Goal: Information Seeking & Learning: Learn about a topic

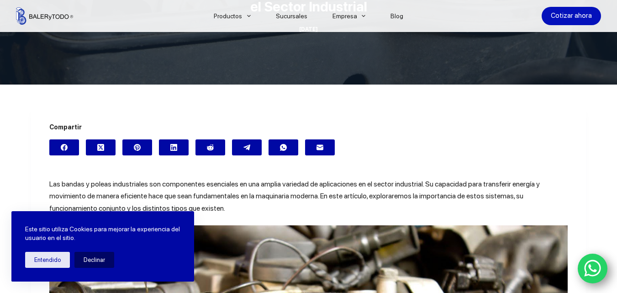
scroll to position [191, 0]
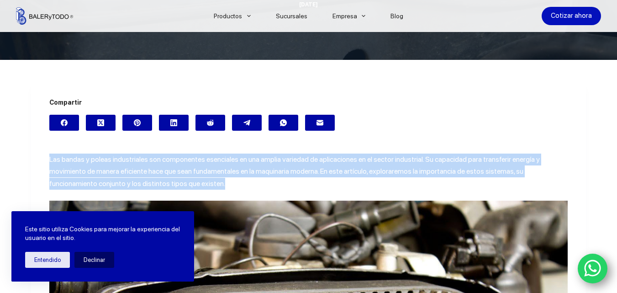
drag, startPoint x: 169, startPoint y: 183, endPoint x: 32, endPoint y: 158, distance: 139.8
copy span "Las bandas y poleas industriales son componentes esenciales en una amplia varie…"
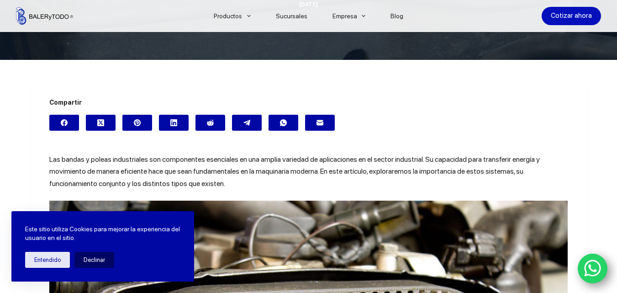
click at [444, 109] on div "Compartir" at bounding box center [308, 113] width 519 height 33
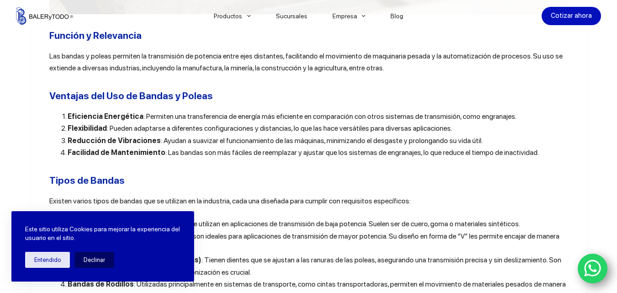
scroll to position [720, 0]
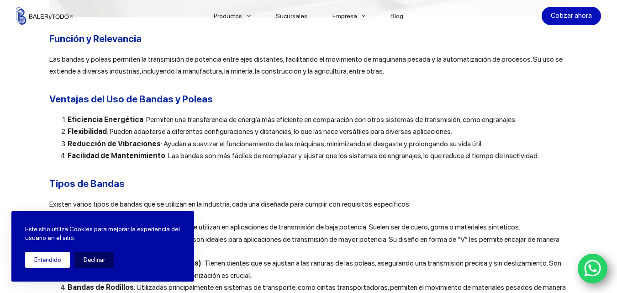
click at [54, 260] on button "Entendido" at bounding box center [47, 260] width 45 height 16
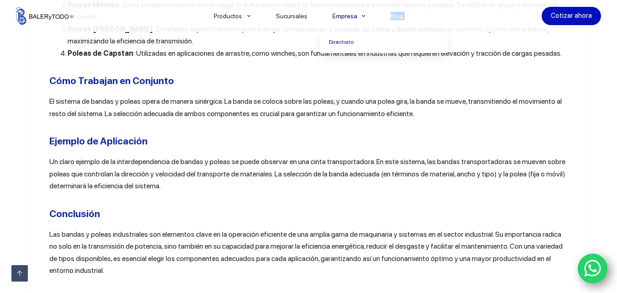
scroll to position [1085, 0]
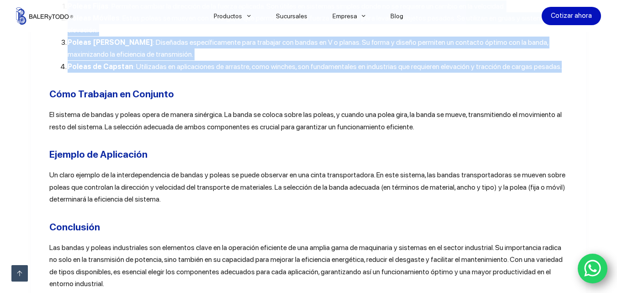
drag, startPoint x: 48, startPoint y: 118, endPoint x: 576, endPoint y: 72, distance: 530.2
copy div "Loremips dol Sit am Consec a Elitse Doeiusmodt Incididunt : Utlabore etd magnaa…"
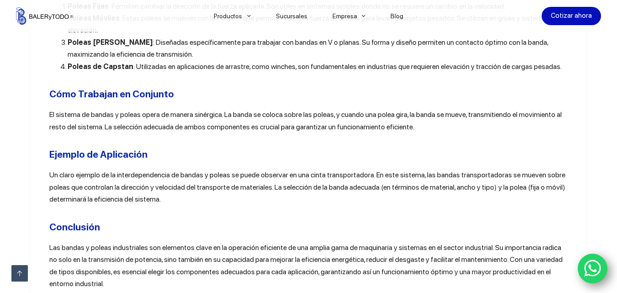
click at [295, 232] on h2 "Conclusión" at bounding box center [308, 227] width 519 height 15
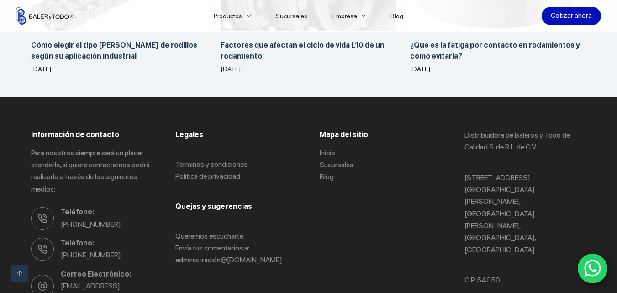
scroll to position [0, 0]
